Goal: Contribute content

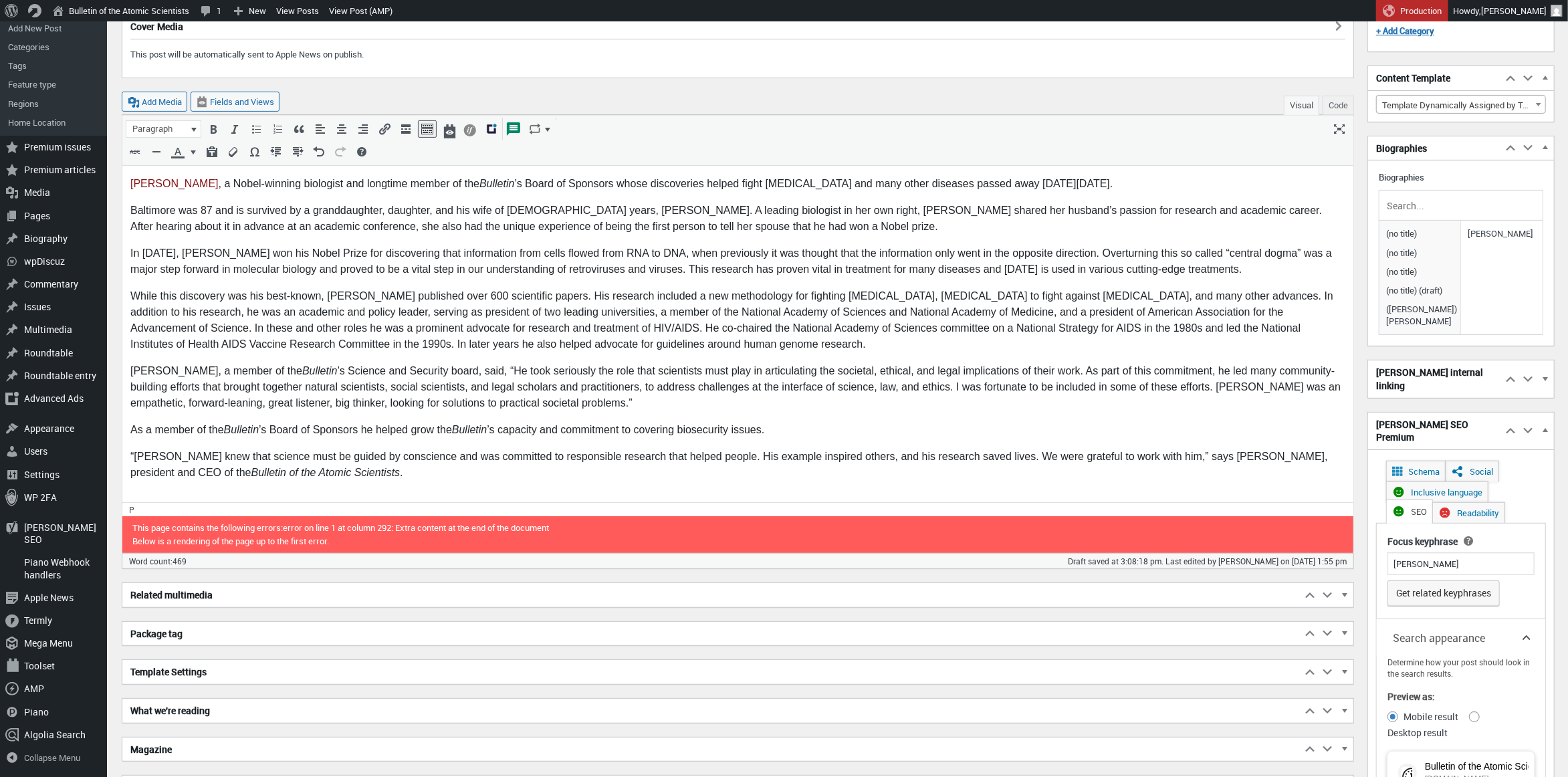
scroll to position [9, 0]
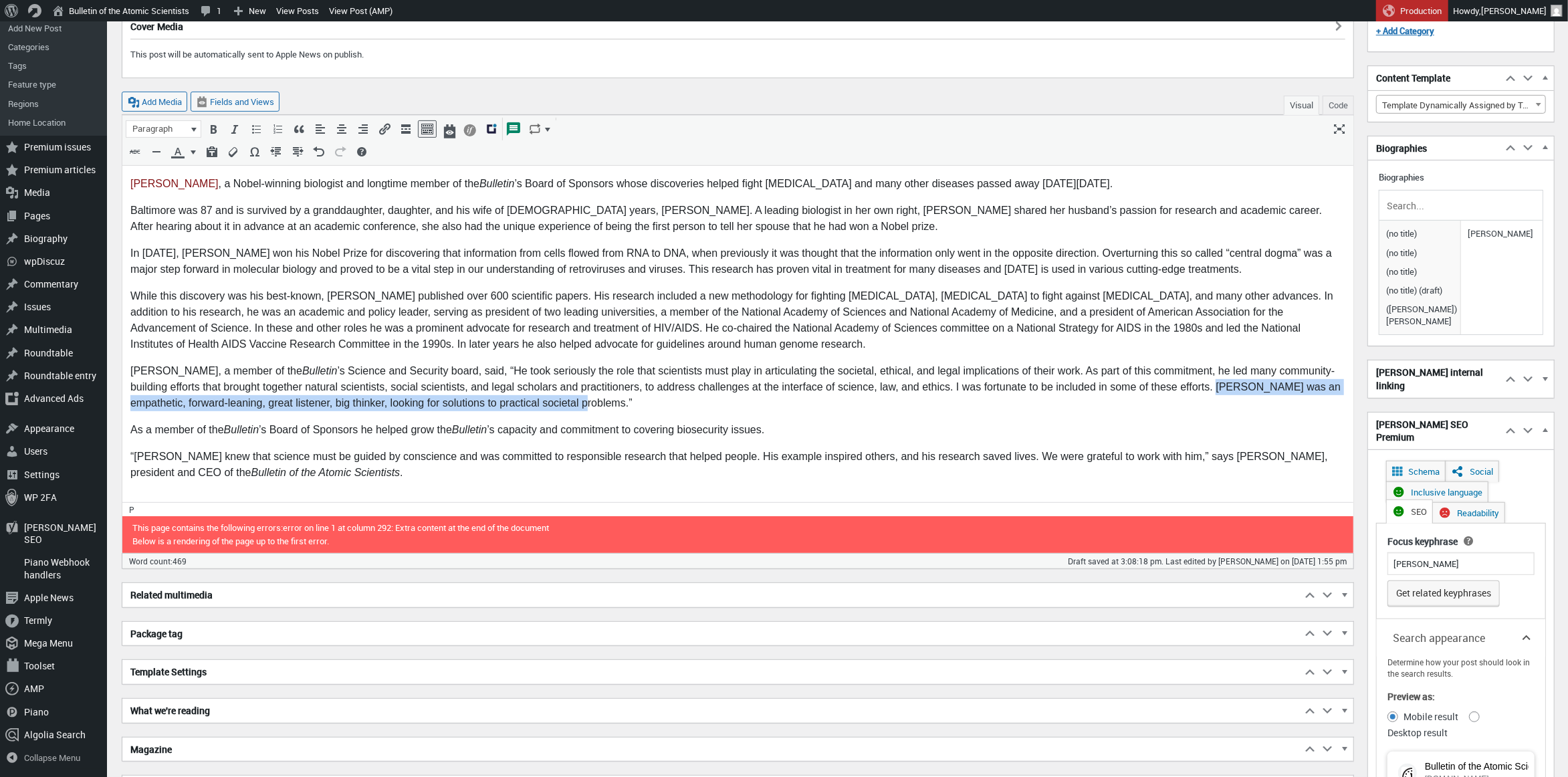
drag, startPoint x: 568, startPoint y: 403, endPoint x: 1217, endPoint y: 386, distance: 649.2
click at [1217, 386] on p "David Relman, a member of the Bulletin ’s Science and Security board, said, “He…" at bounding box center [738, 386] width 1215 height 48
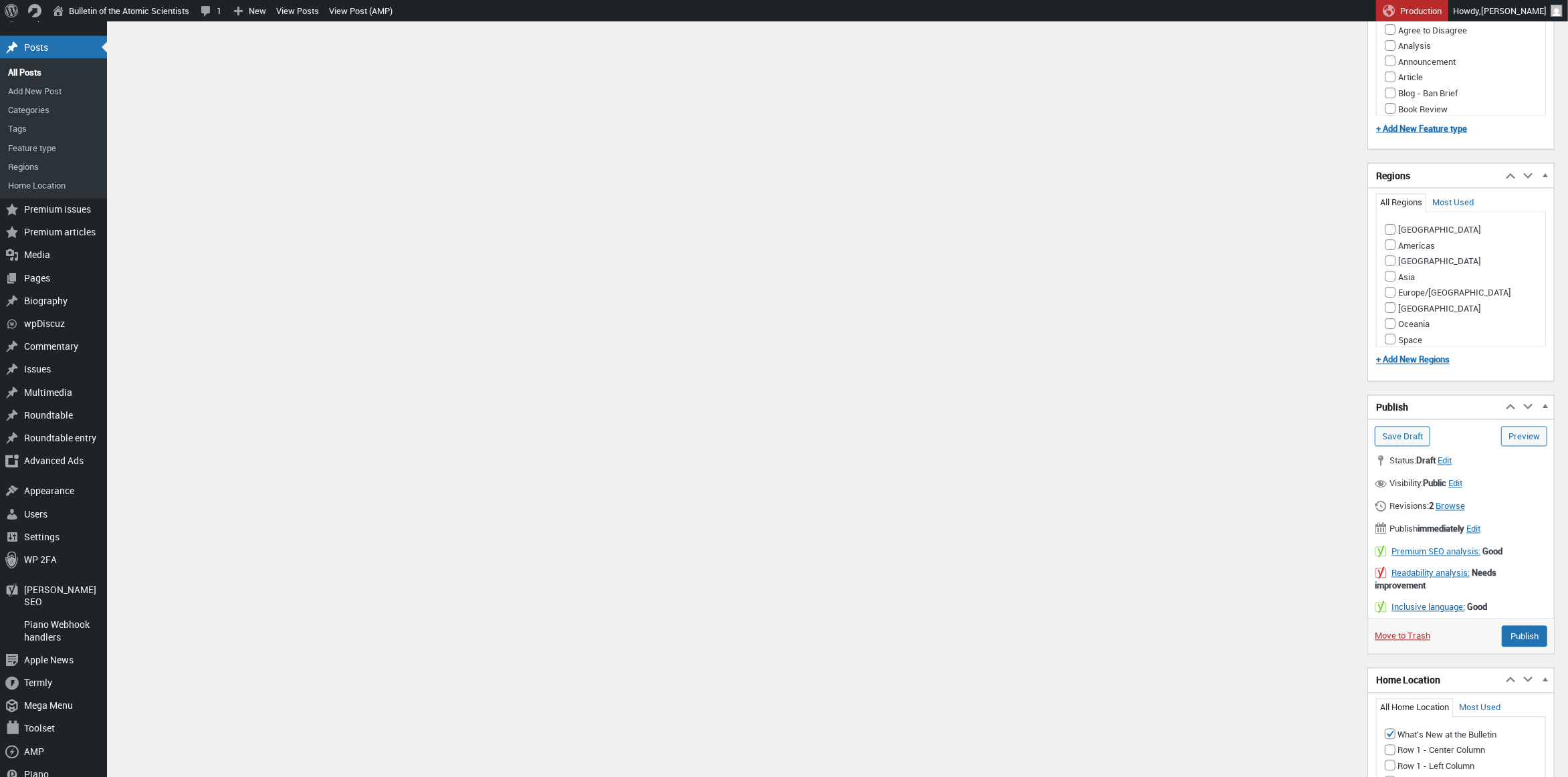
scroll to position [2166, 0]
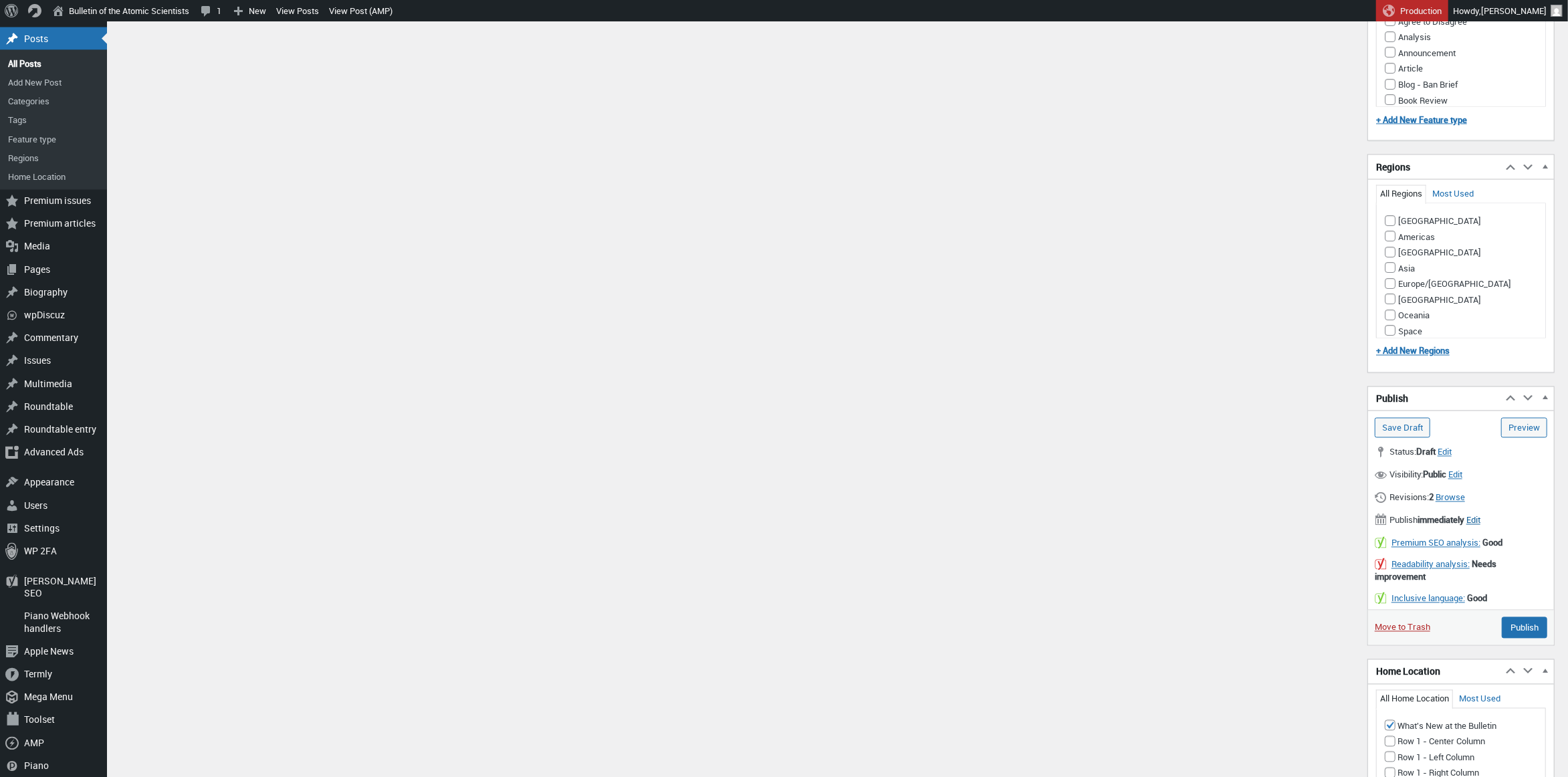
click at [1481, 515] on span "Edit" at bounding box center [1473, 520] width 14 height 12
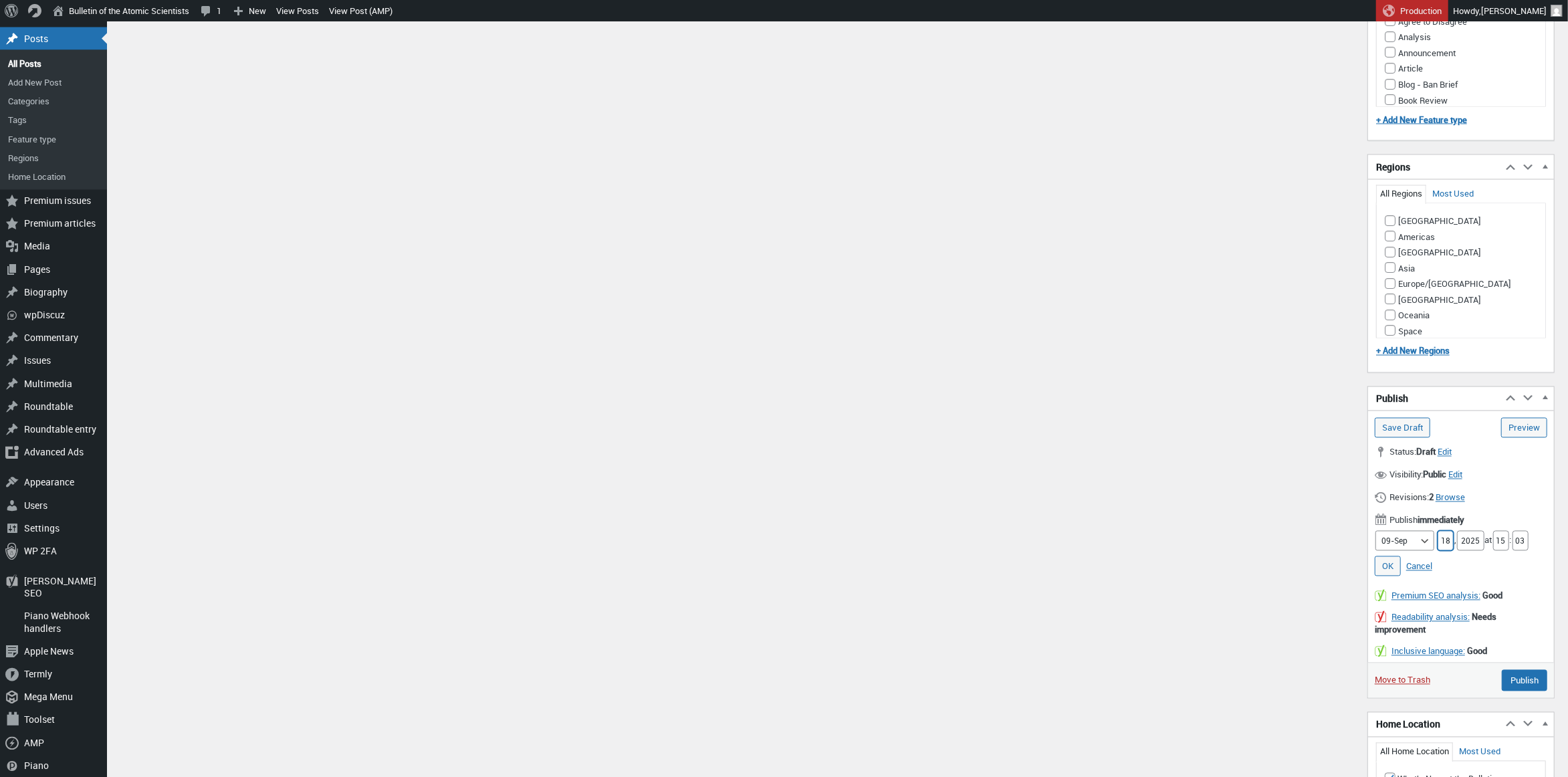
click at [1442, 531] on input "18" at bounding box center [1445, 541] width 16 height 20
type input "19"
click at [1507, 531] on input "15" at bounding box center [1501, 541] width 16 height 20
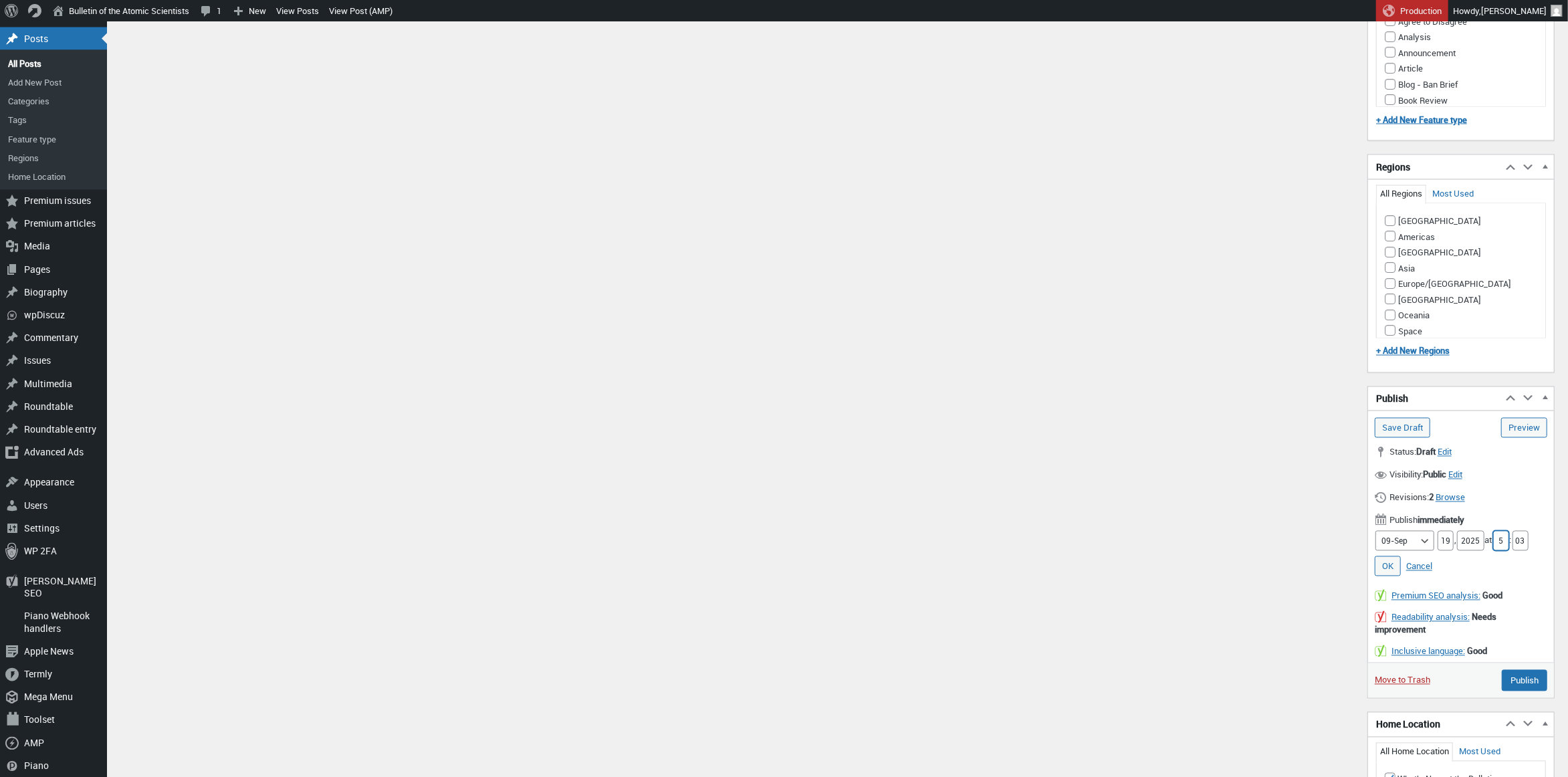
type input "5"
click at [1525, 531] on input "03" at bounding box center [1520, 541] width 16 height 20
type input "00"
click at [1385, 556] on link "OK" at bounding box center [1388, 566] width 26 height 20
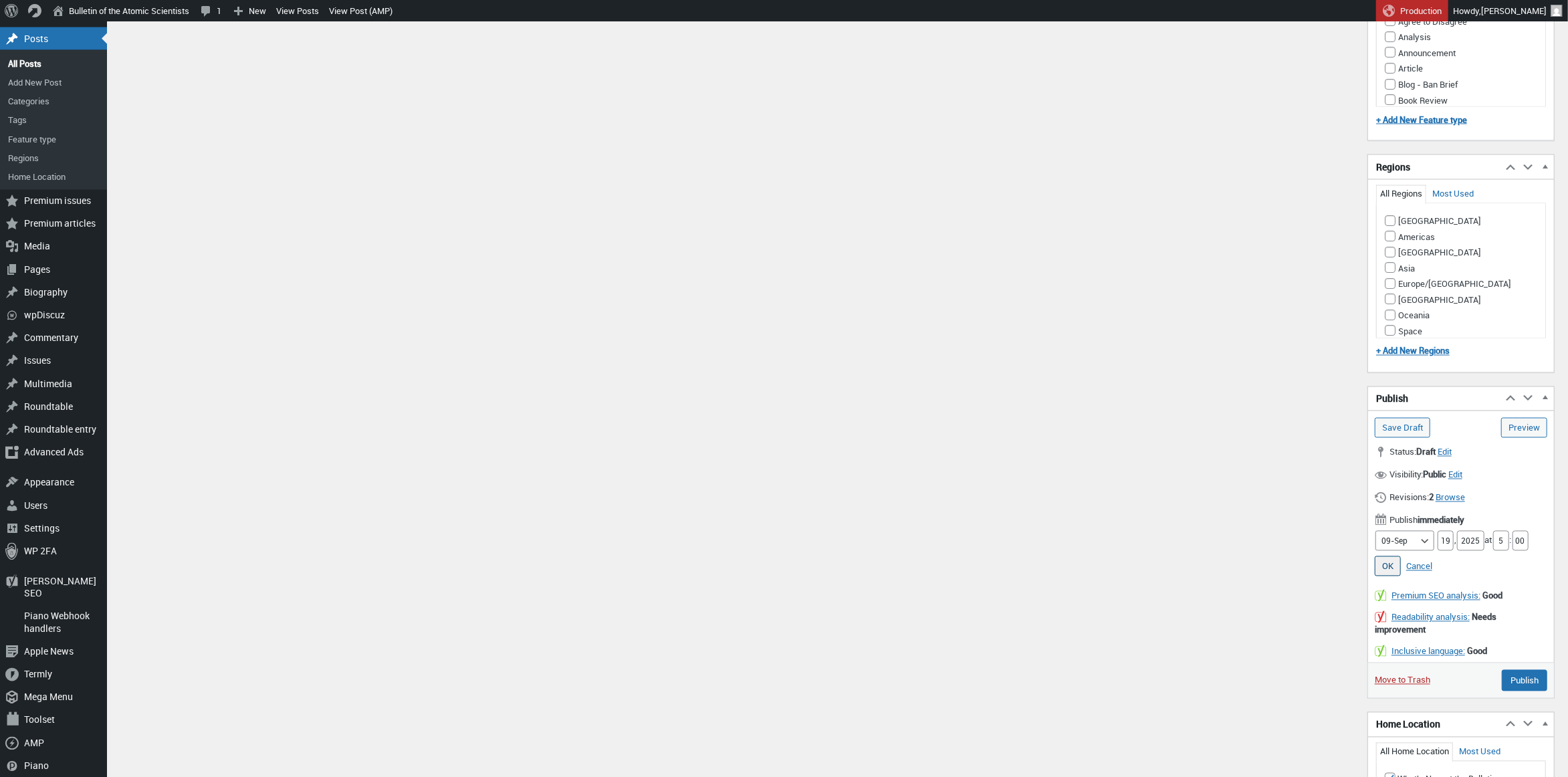
type input "Schedule"
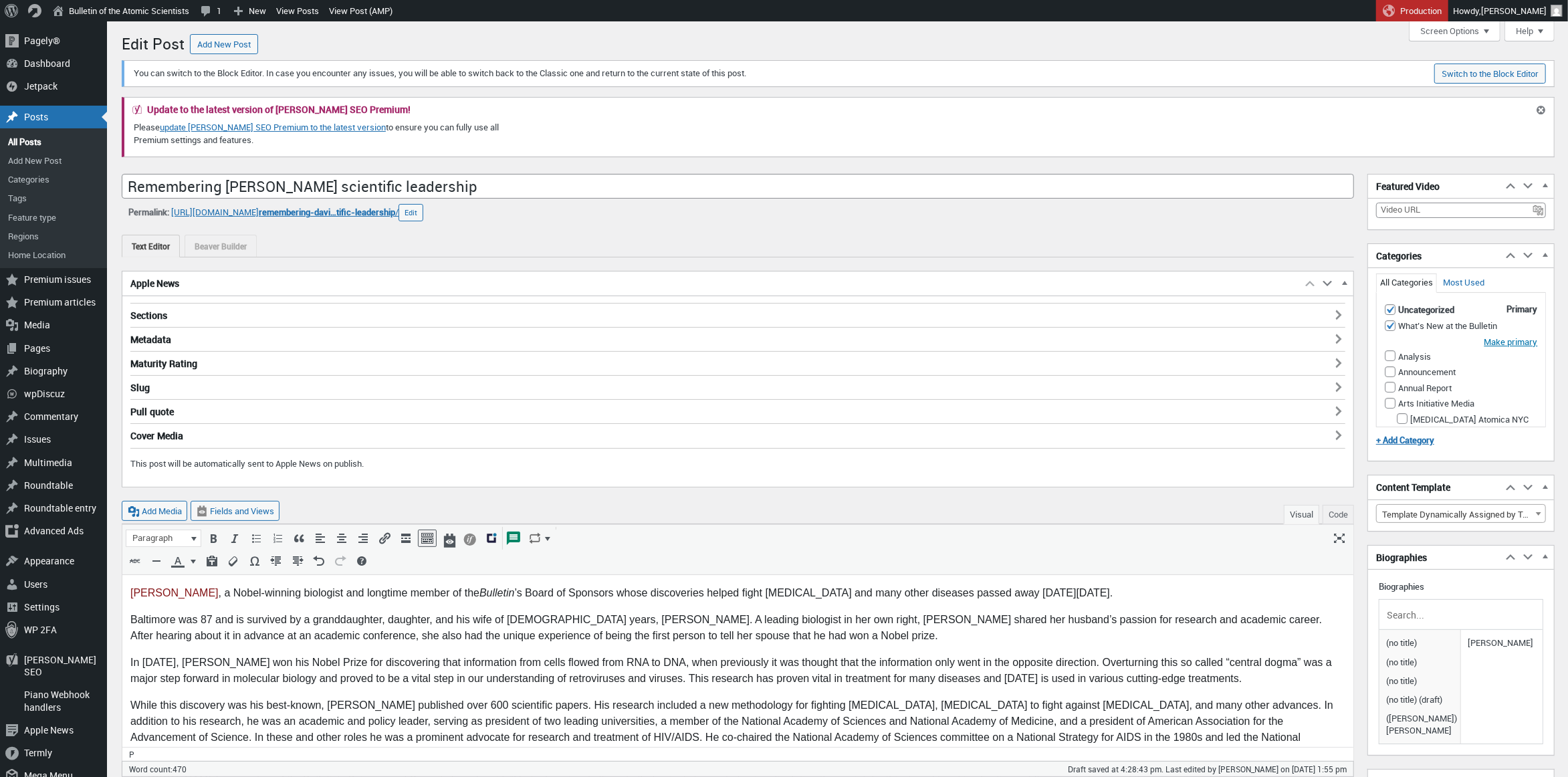
scroll to position [6, 0]
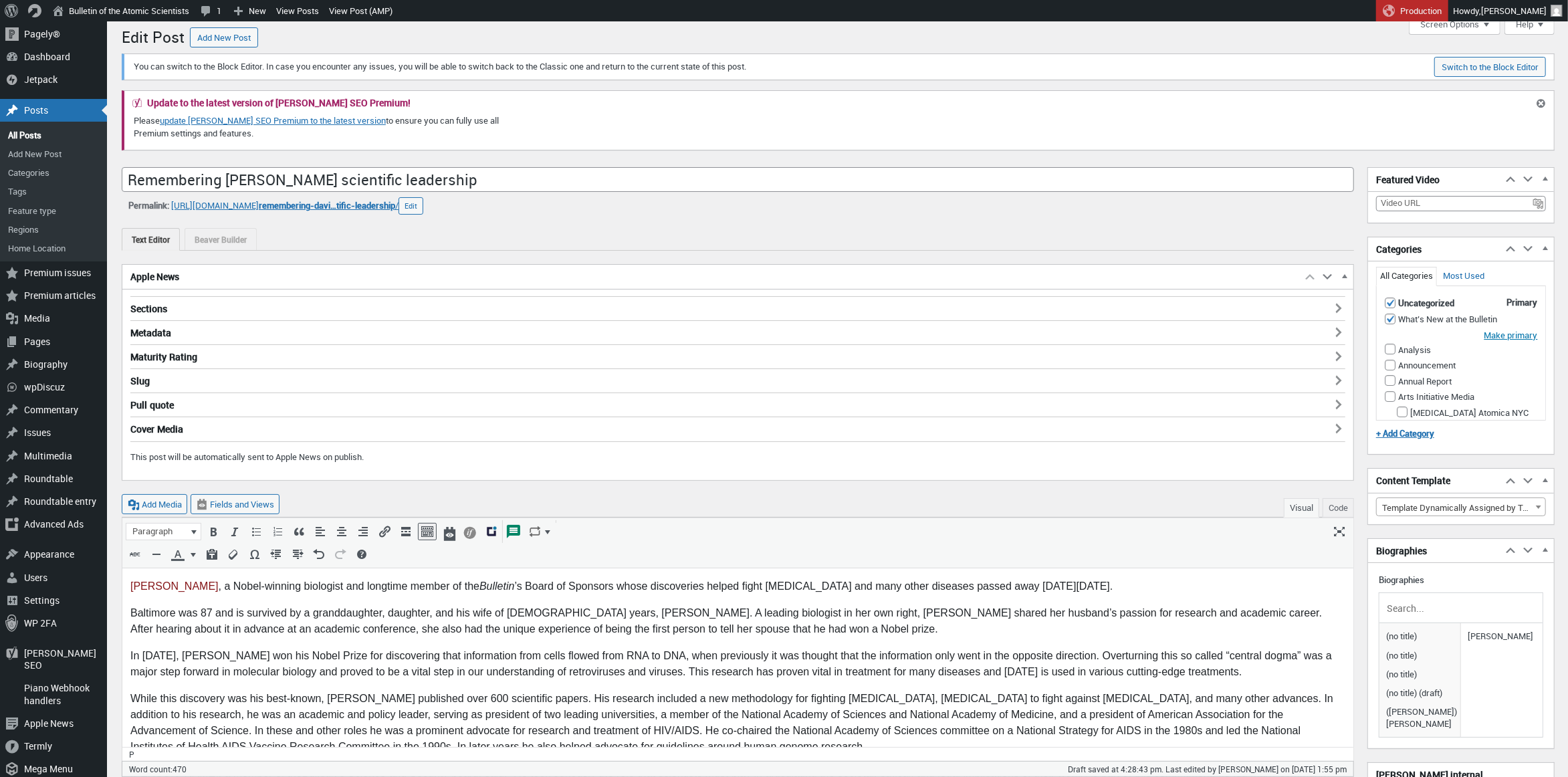
click at [1392, 302] on input "Uncategorized" at bounding box center [1390, 303] width 11 height 11
checkbox input "false"
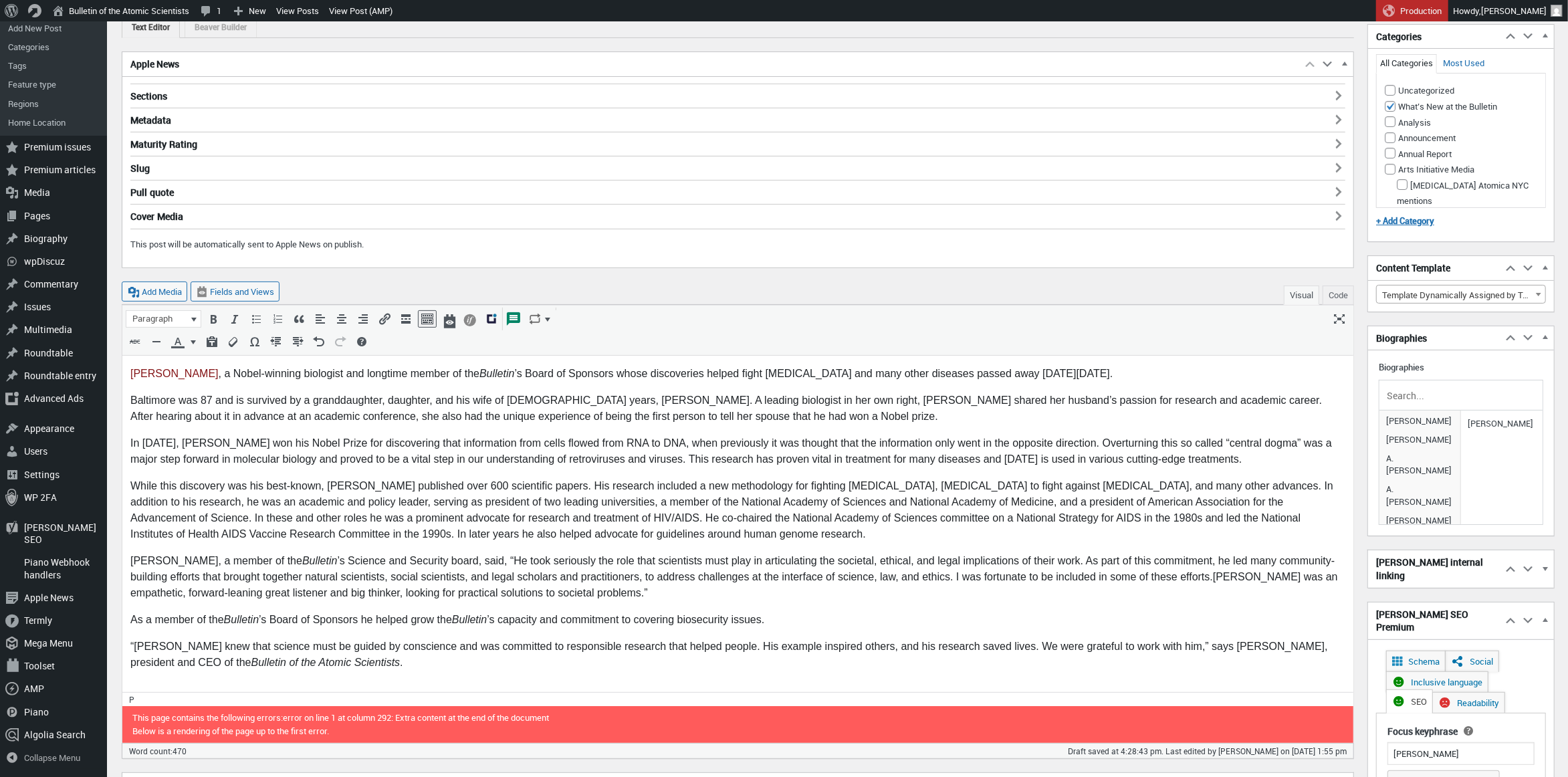
scroll to position [258, 0]
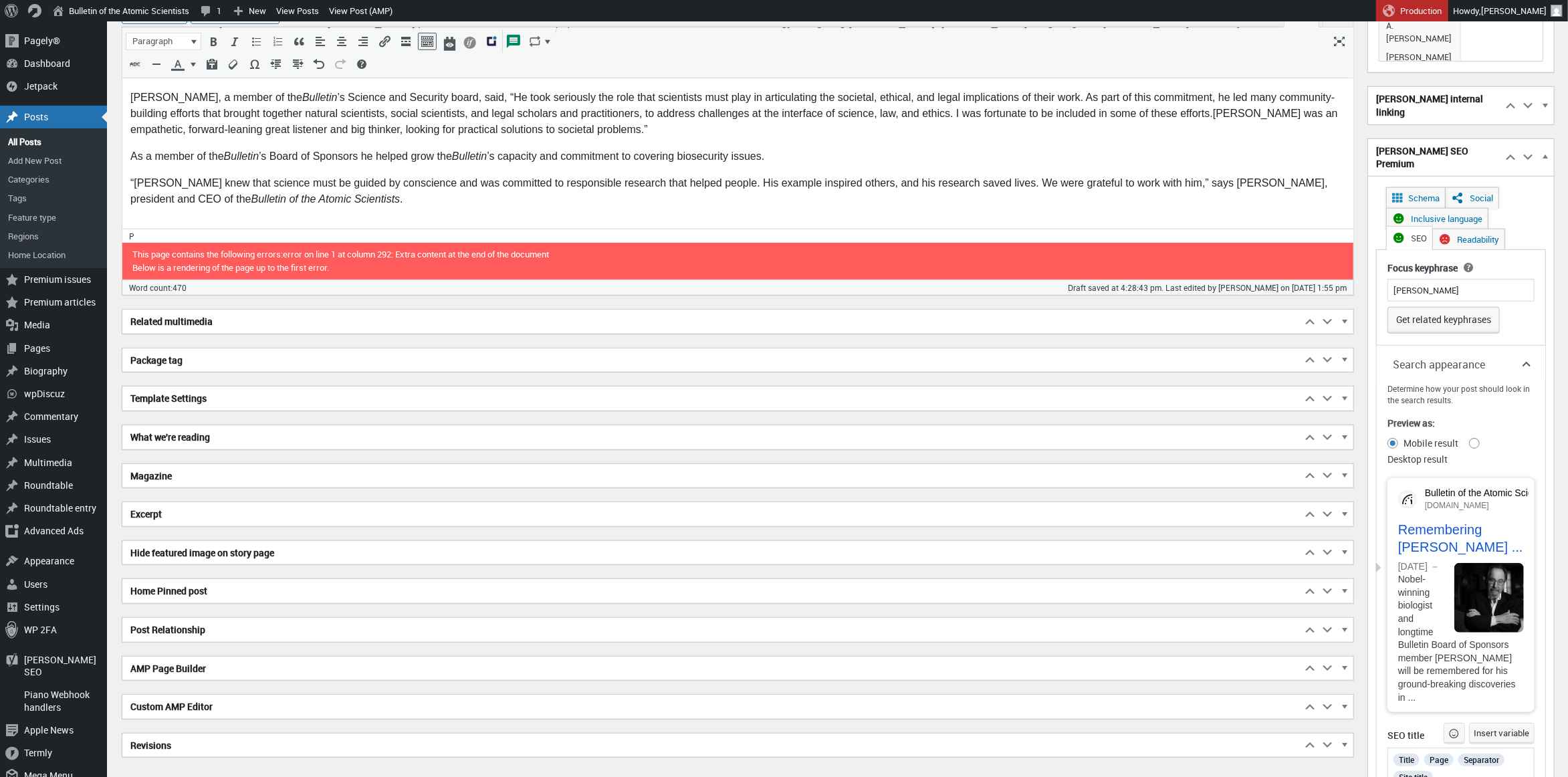
click at [586, 510] on h2 "Excerpt" at bounding box center [712, 514] width 1179 height 24
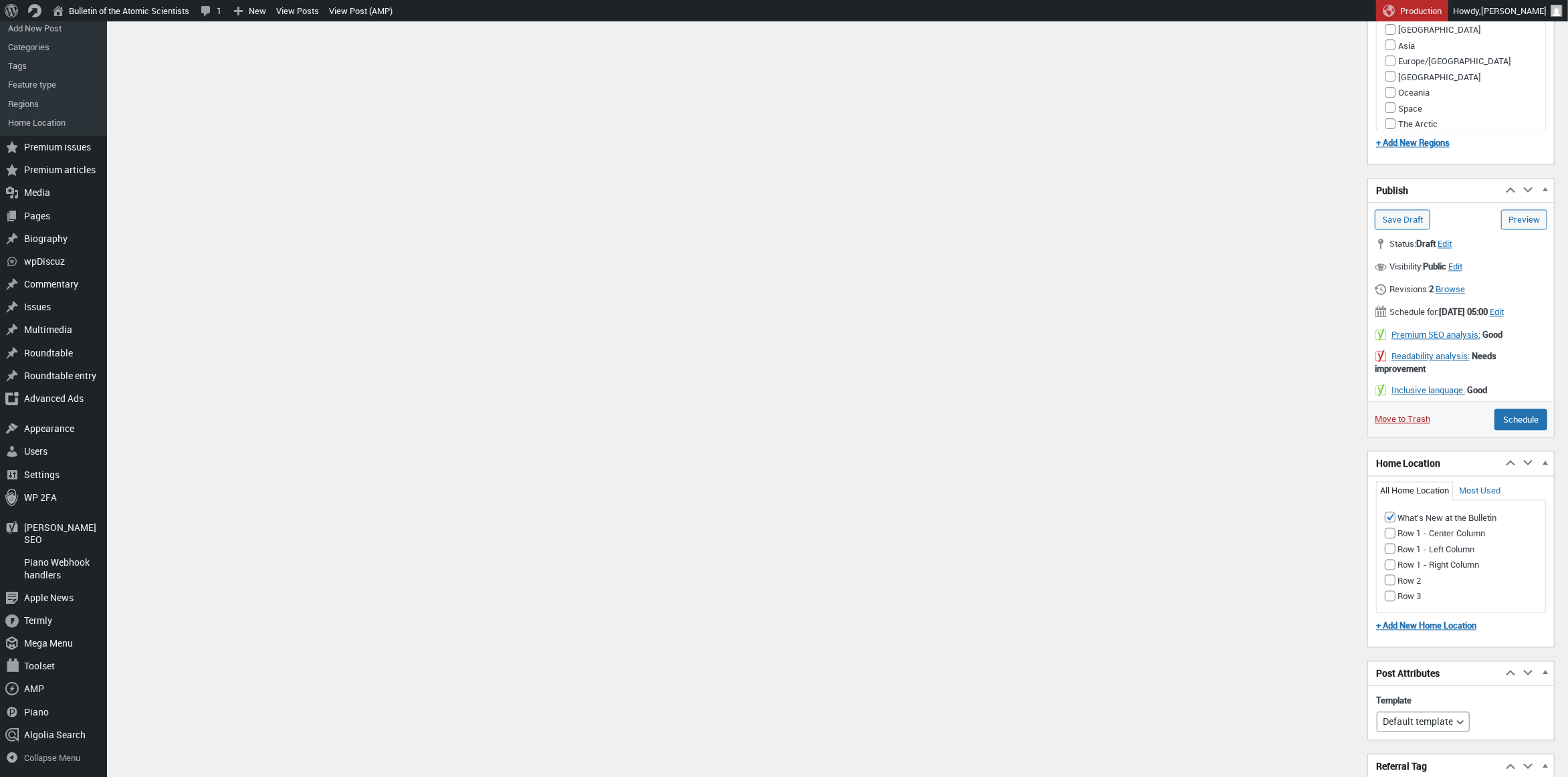
scroll to position [2456, 0]
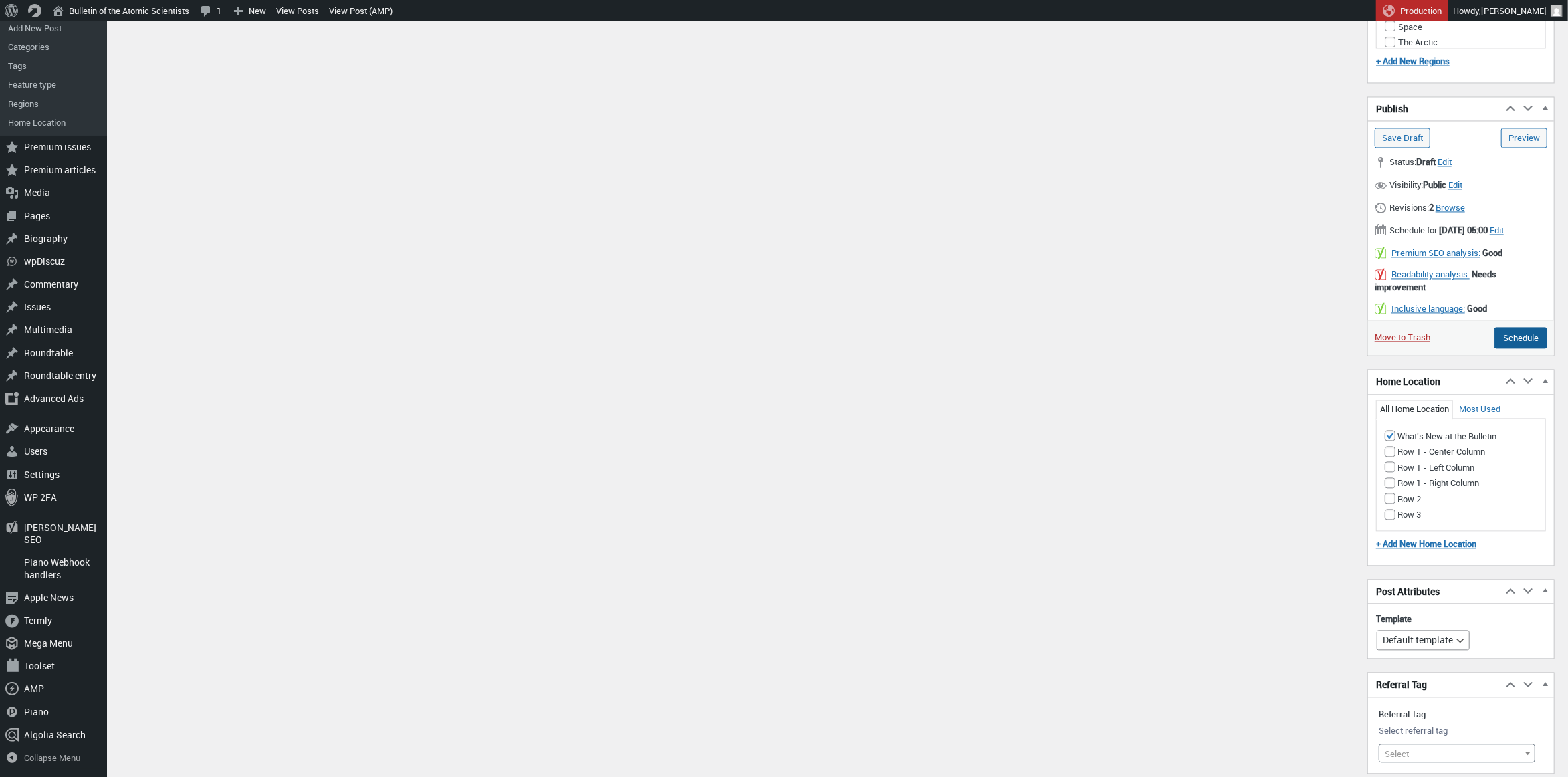
click at [1522, 327] on input "Schedule" at bounding box center [1521, 337] width 53 height 21
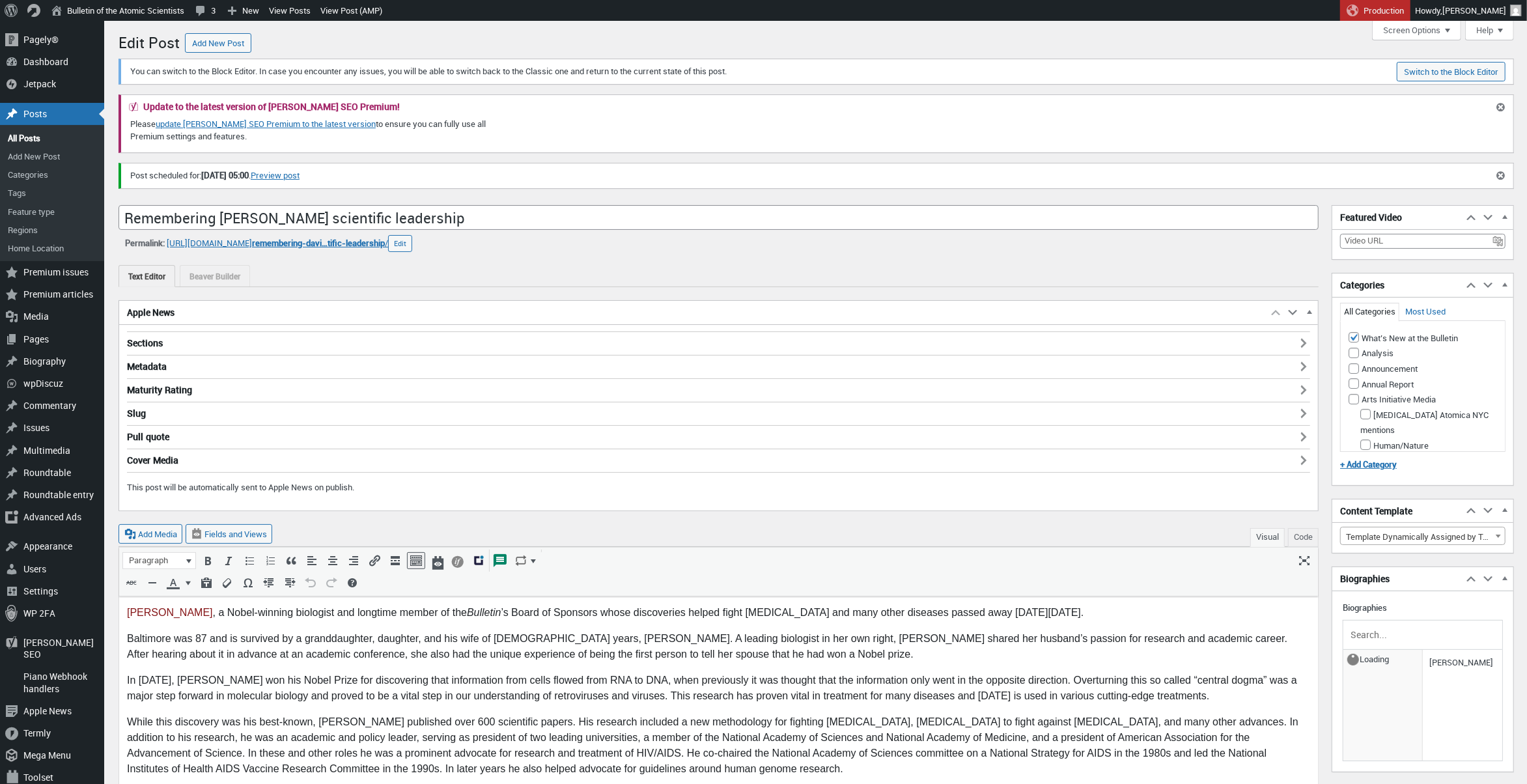
scroll to position [9, 0]
